Goal: Information Seeking & Learning: Check status

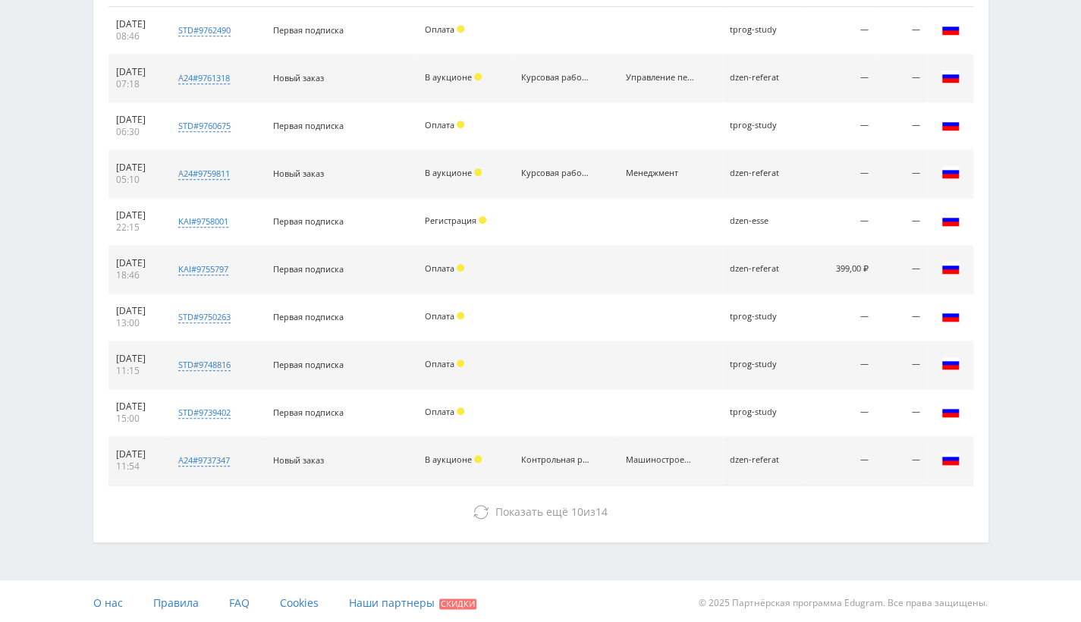
scroll to position [464, 0]
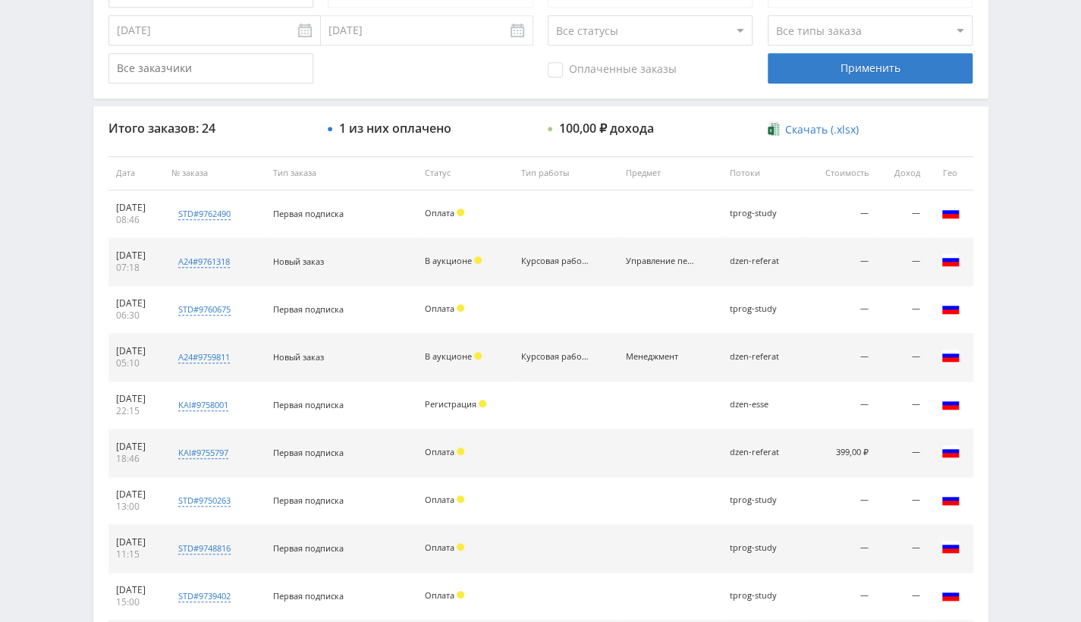
click at [851, 174] on th "Стоимость" at bounding box center [838, 173] width 73 height 34
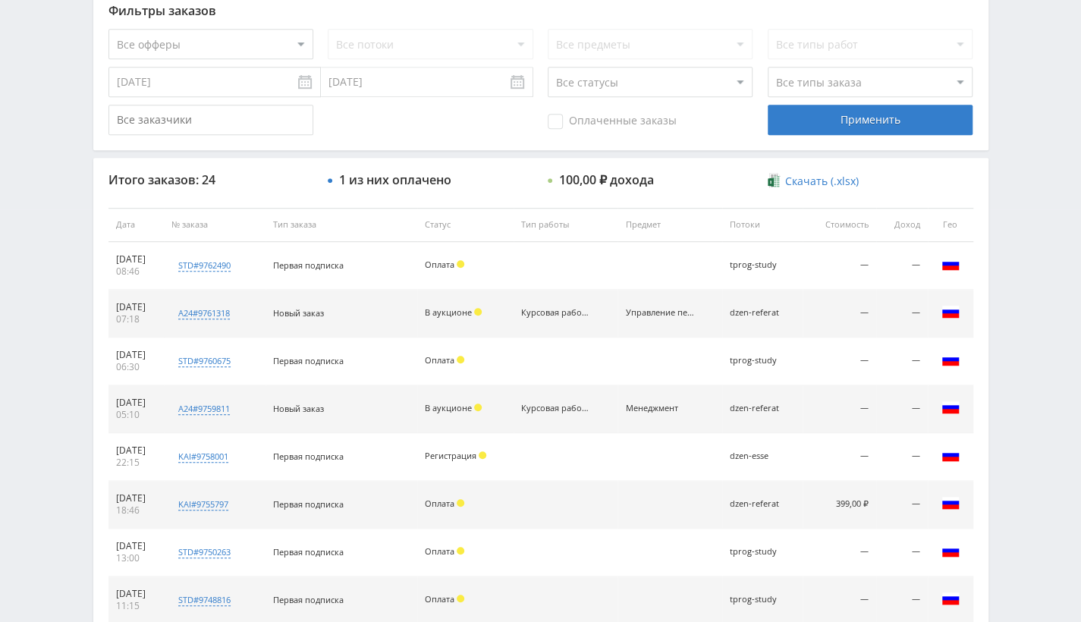
scroll to position [388, 0]
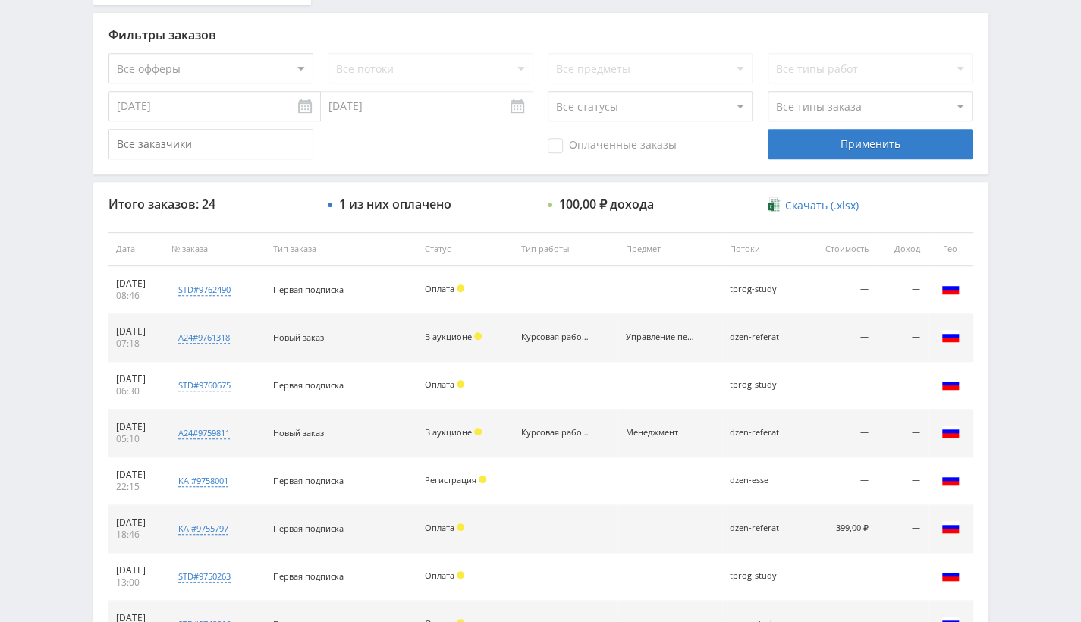
click at [558, 144] on span "Оплаченные заказы" at bounding box center [612, 145] width 129 height 15
click at [0, 0] on input "Оплаченные заказы" at bounding box center [0, 0] width 0 height 0
click at [558, 144] on span "Оплаченные заказы" at bounding box center [612, 145] width 129 height 15
click at [0, 0] on input "Оплаченные заказы" at bounding box center [0, 0] width 0 height 0
